Goal: Complete application form

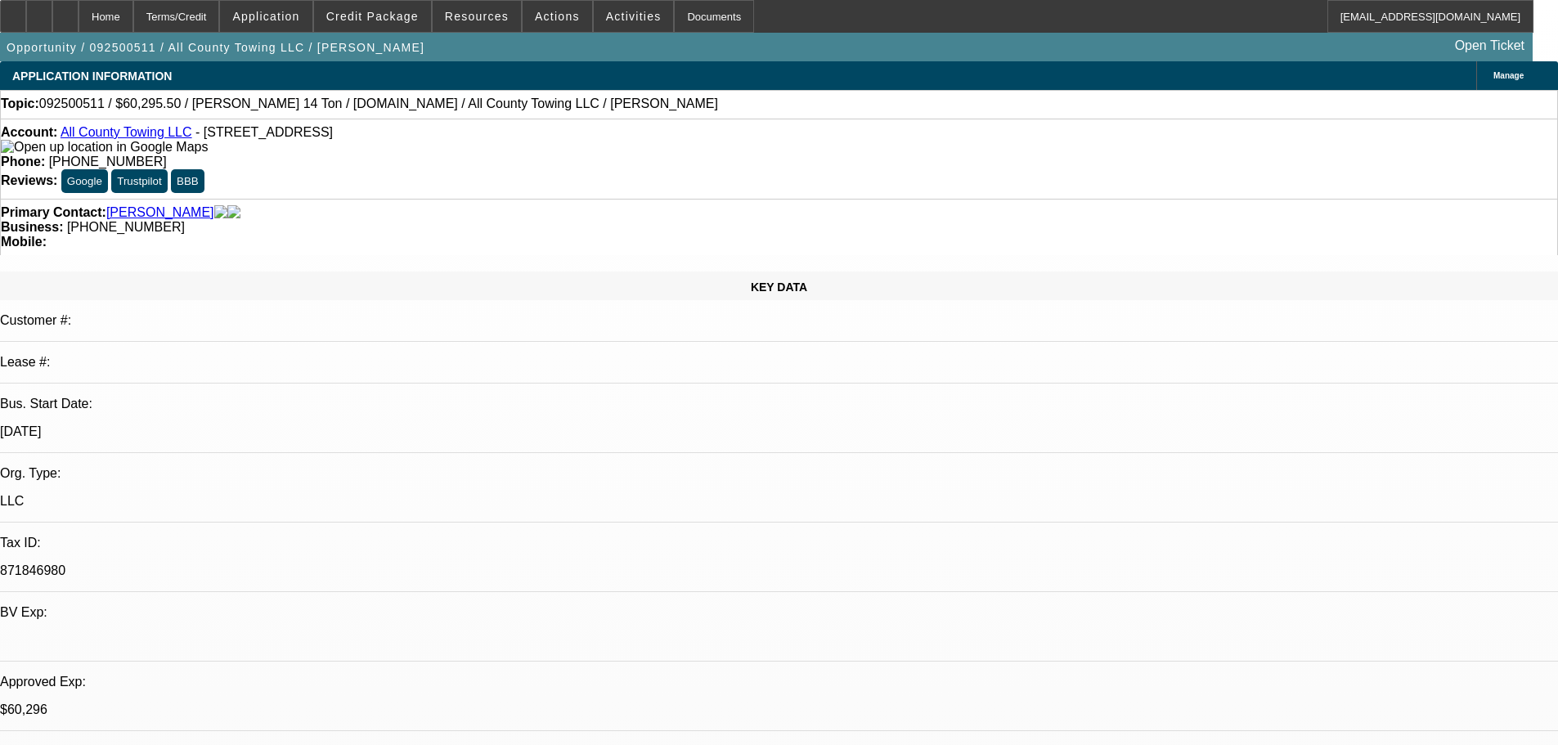
select select "0.1"
select select "2"
select select "0.1"
select select "4"
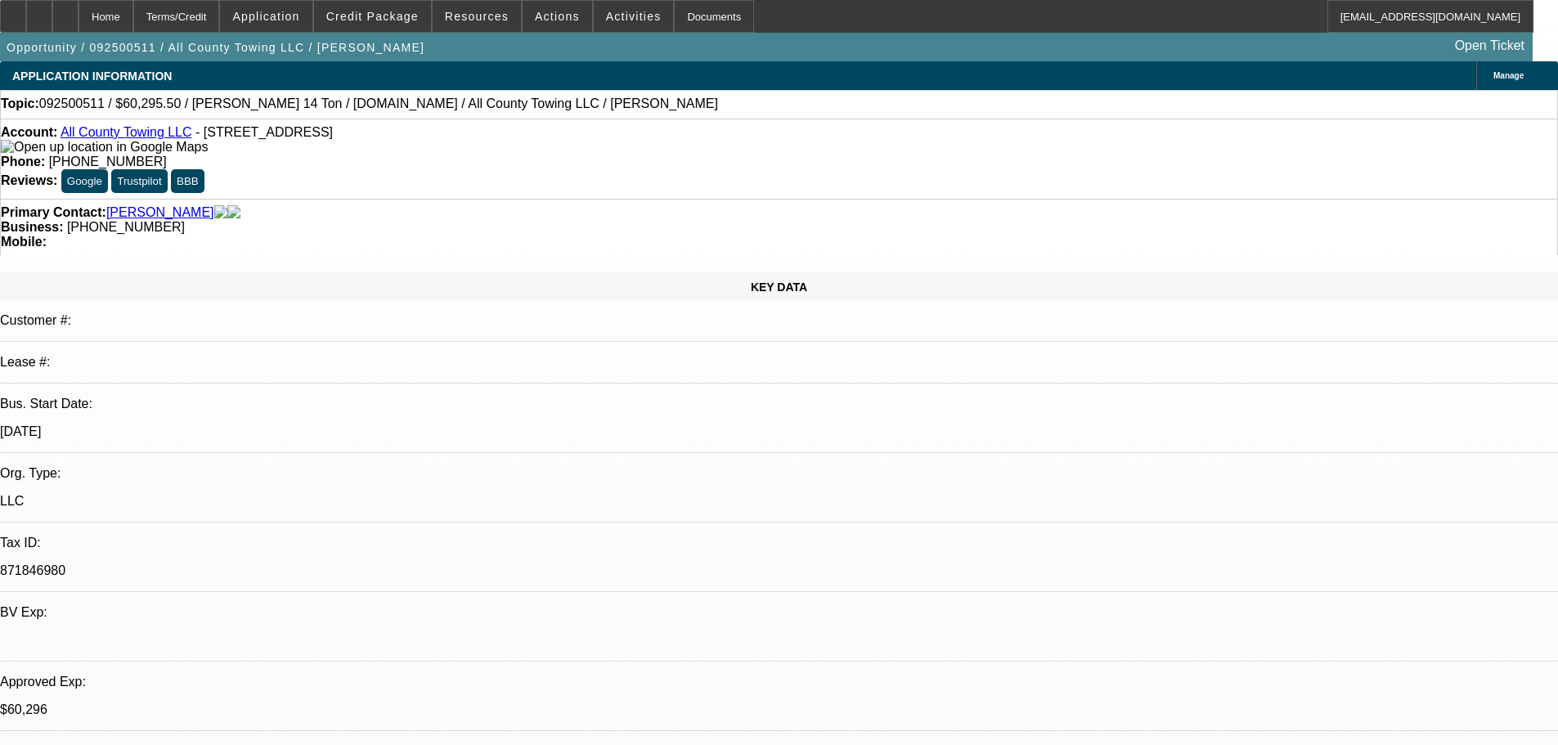
select select "0.1"
select select "2"
select select "0.1"
select select "4"
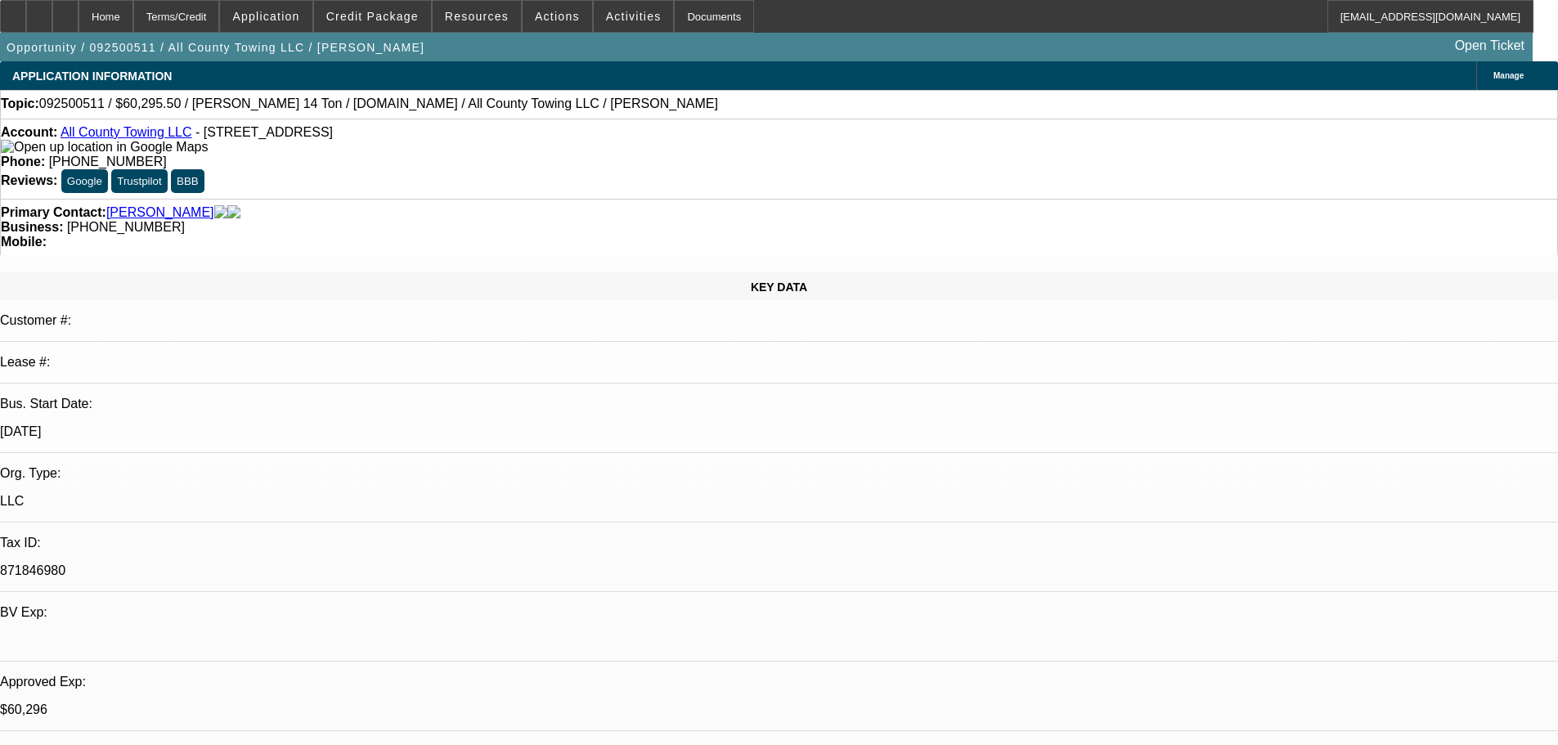
select select "2"
select select "0.1"
select select "4"
select select "2"
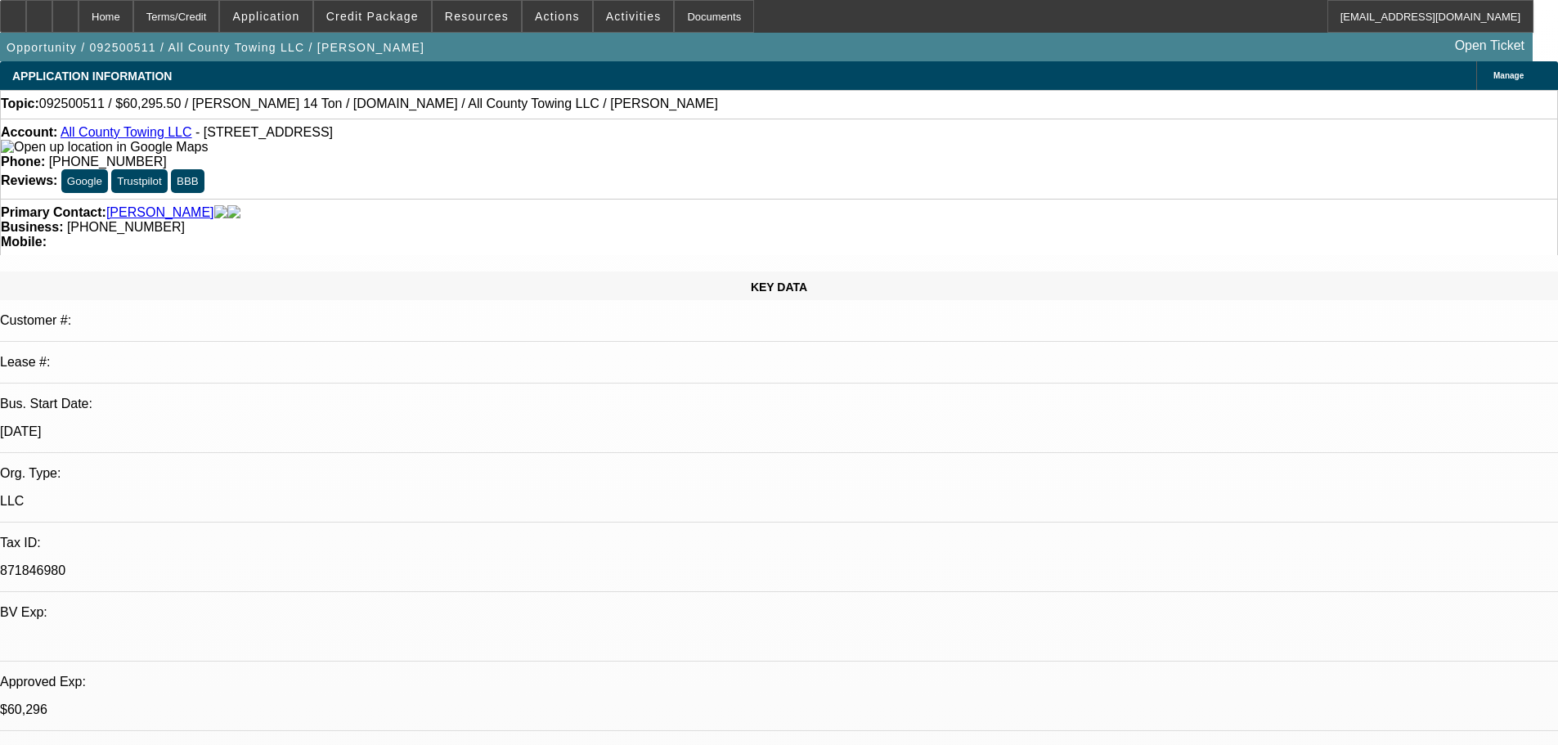
select select "2"
select select "0.1"
select select "4"
